Goal: Transaction & Acquisition: Purchase product/service

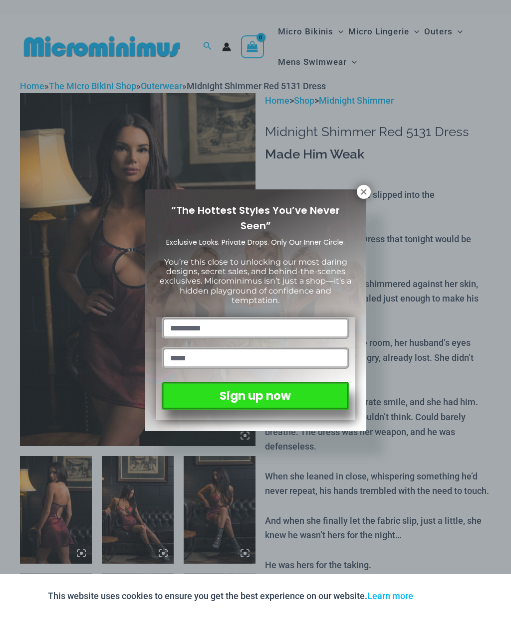
click at [371, 187] on div "“The Hottest Styles You’ve Never Seen” Exclusive Looks. Private Drops. Only Our…" at bounding box center [255, 309] width 511 height 618
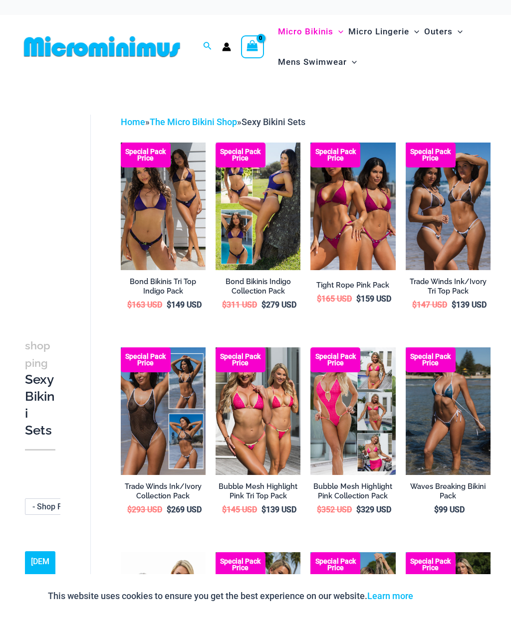
click at [121, 143] on img at bounding box center [121, 143] width 0 height 0
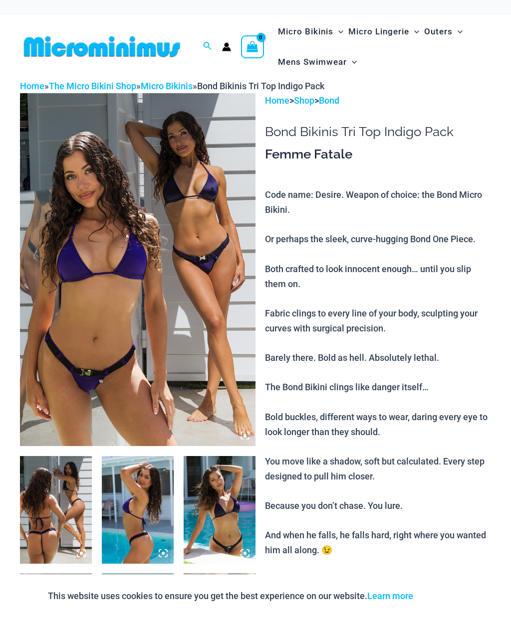
click at [335, 105] on link "Bond" at bounding box center [329, 100] width 20 height 10
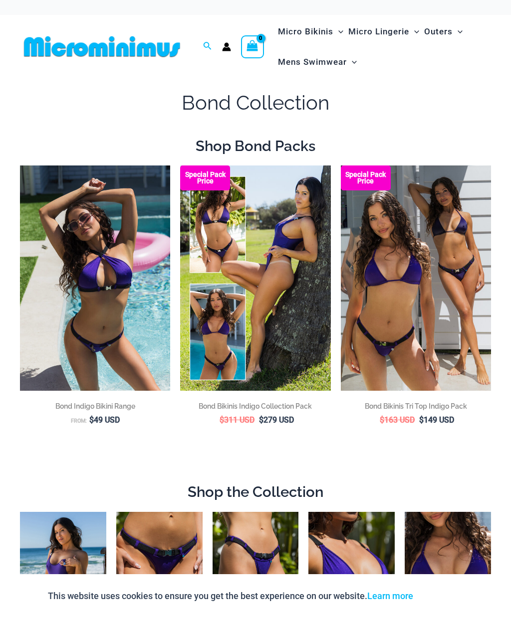
click at [180, 166] on img at bounding box center [180, 166] width 0 height 0
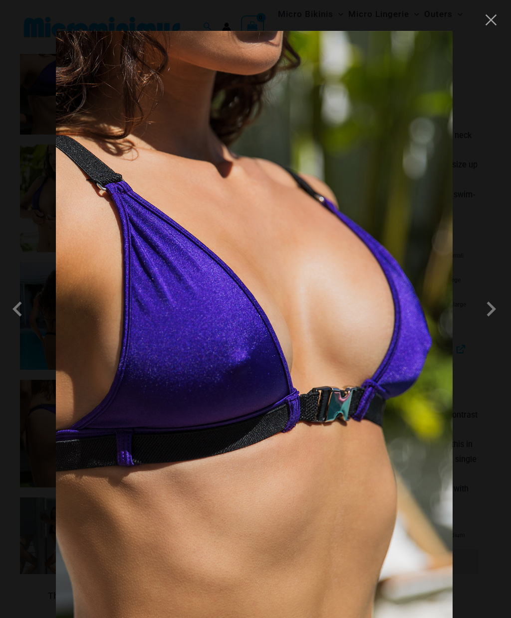
scroll to position [537, 6]
click at [492, 16] on button "Close" at bounding box center [490, 19] width 15 height 15
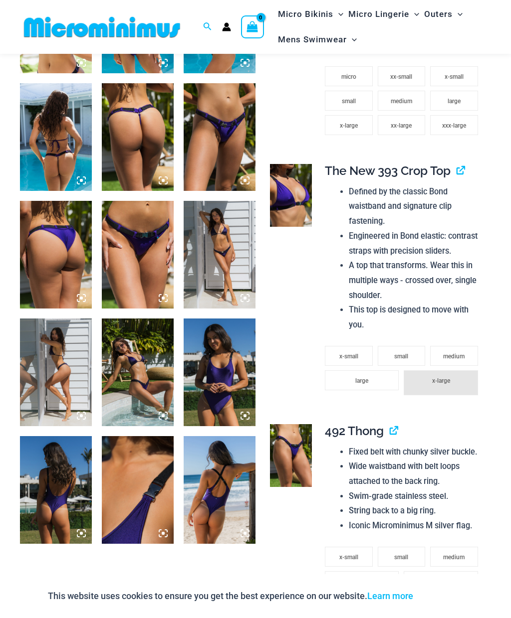
scroll to position [771, 6]
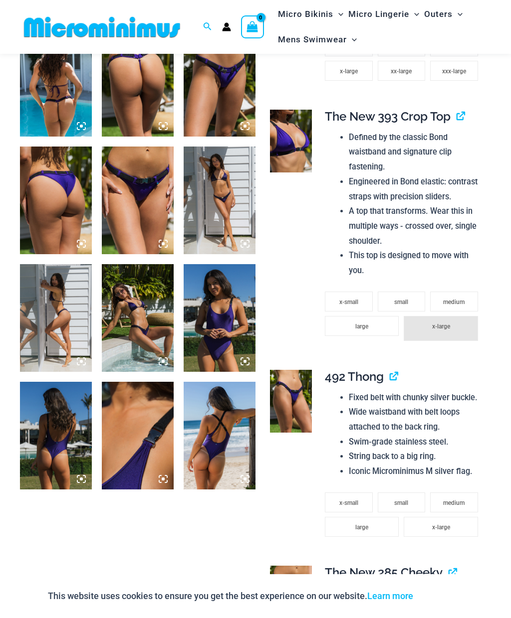
click at [442, 316] on li "x-large" at bounding box center [441, 328] width 74 height 25
click at [443, 323] on span "x-large" at bounding box center [441, 326] width 18 height 7
click at [440, 323] on span "x-large" at bounding box center [441, 326] width 18 height 7
click at [437, 316] on li "x-large" at bounding box center [441, 328] width 74 height 25
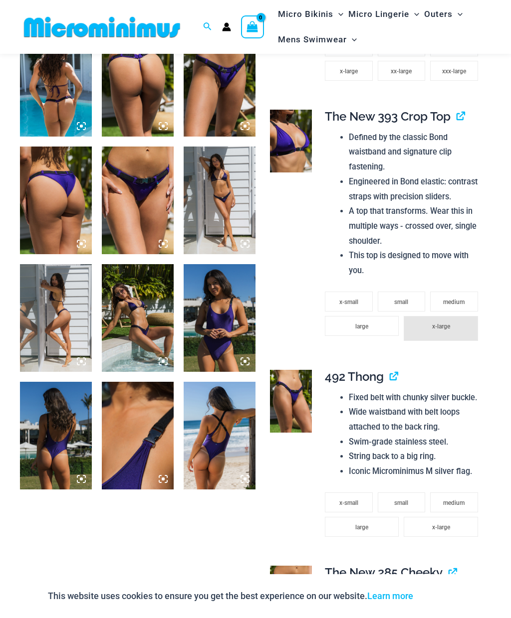
click at [456, 109] on link "View product" at bounding box center [456, 116] width 0 height 14
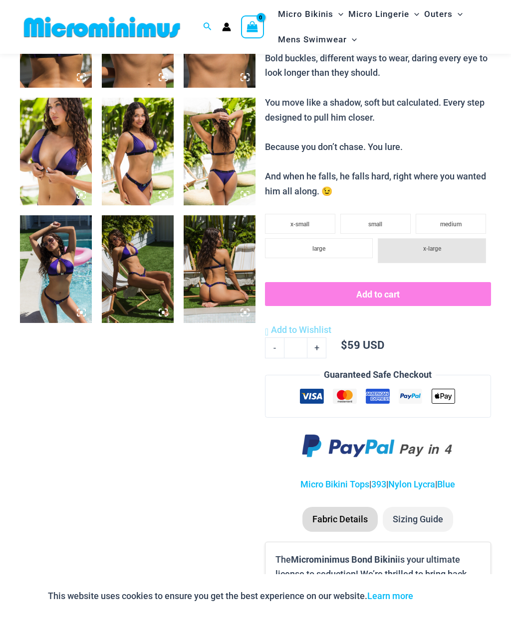
scroll to position [524, 0]
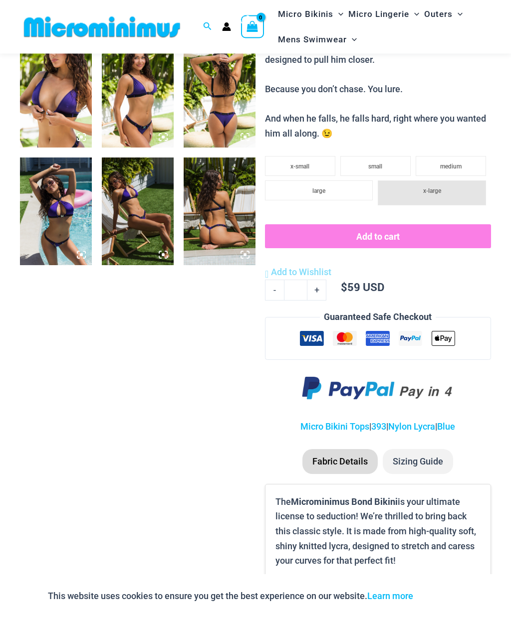
click at [439, 188] on span "x-large" at bounding box center [432, 191] width 18 height 7
click at [437, 188] on span "x-large" at bounding box center [432, 191] width 18 height 7
click at [441, 188] on span "x-large" at bounding box center [432, 191] width 18 height 7
click at [442, 181] on li "x-large" at bounding box center [432, 193] width 108 height 25
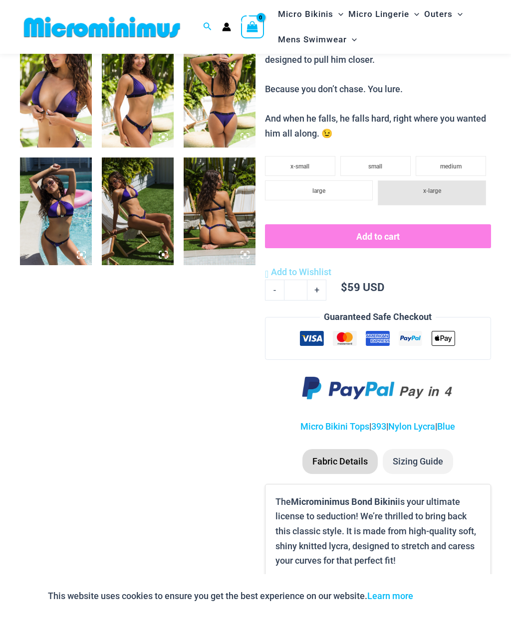
click at [460, 163] on span "medium" at bounding box center [450, 166] width 21 height 7
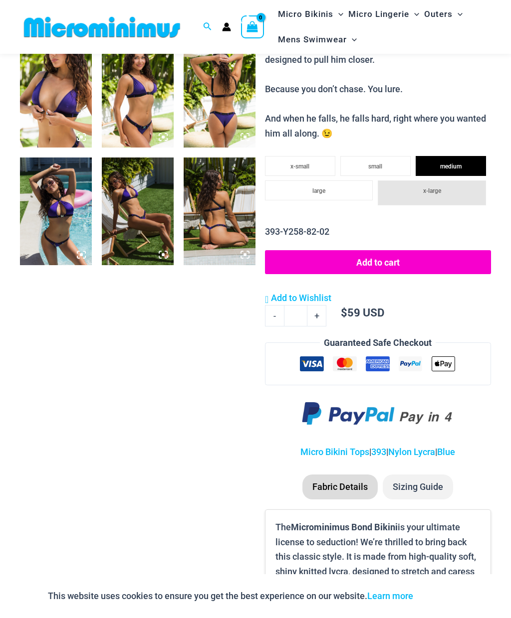
click at [446, 181] on li "x-large" at bounding box center [432, 193] width 108 height 25
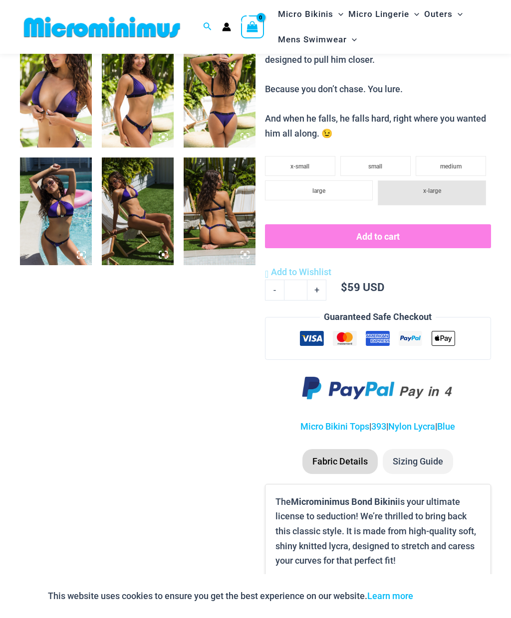
click at [445, 181] on li "x-large" at bounding box center [432, 193] width 108 height 25
click at [404, 224] on button "Add to cart" at bounding box center [378, 236] width 226 height 24
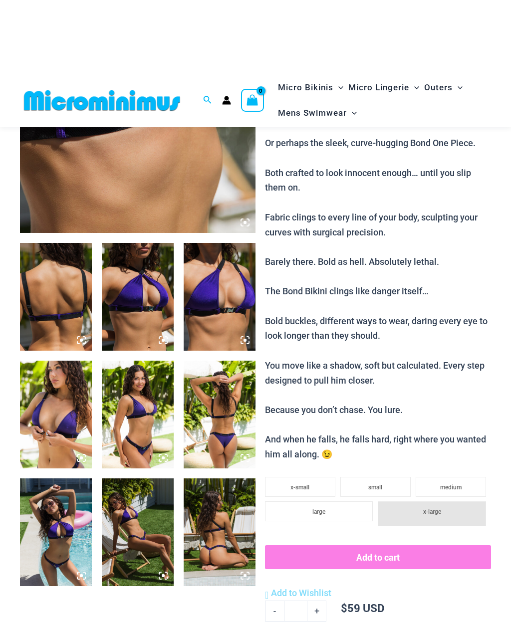
scroll to position [188, 0]
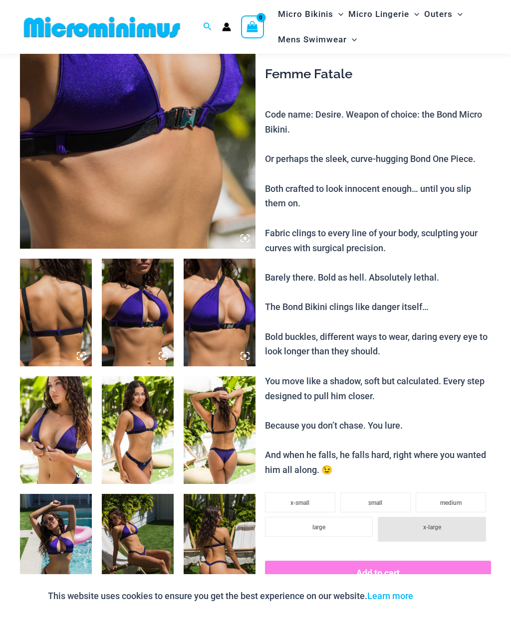
click at [54, 327] on img at bounding box center [56, 313] width 72 height 108
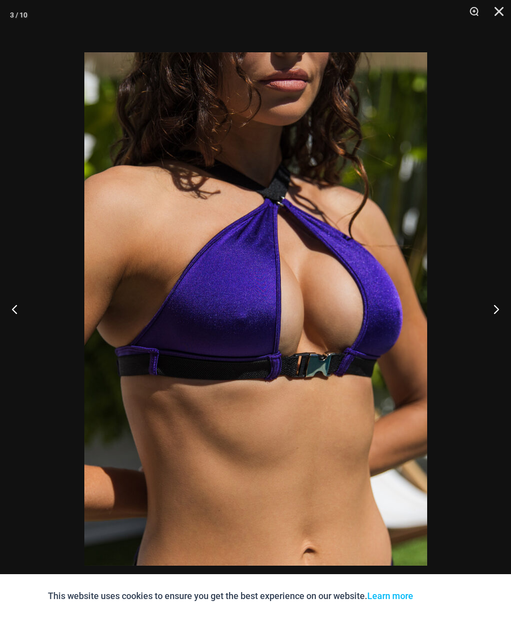
click at [496, 18] on button "Close" at bounding box center [495, 15] width 25 height 30
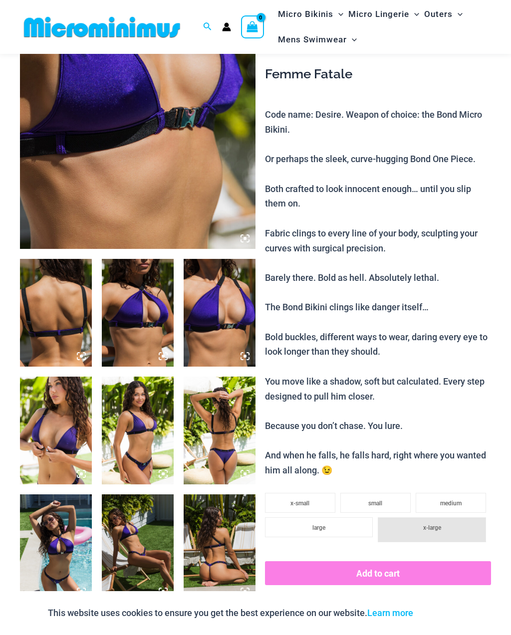
click at [15, 9] on div "Search for: Search Search No products in the cart. No products in the cart. Con…" at bounding box center [255, 27] width 511 height 54
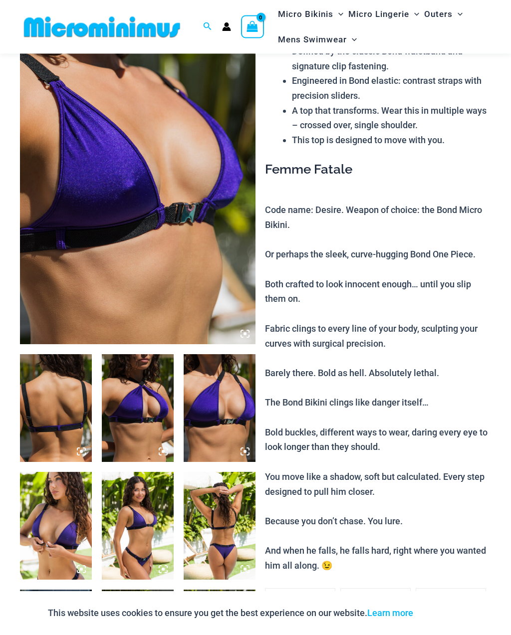
scroll to position [0, 0]
